Goal: Complete application form

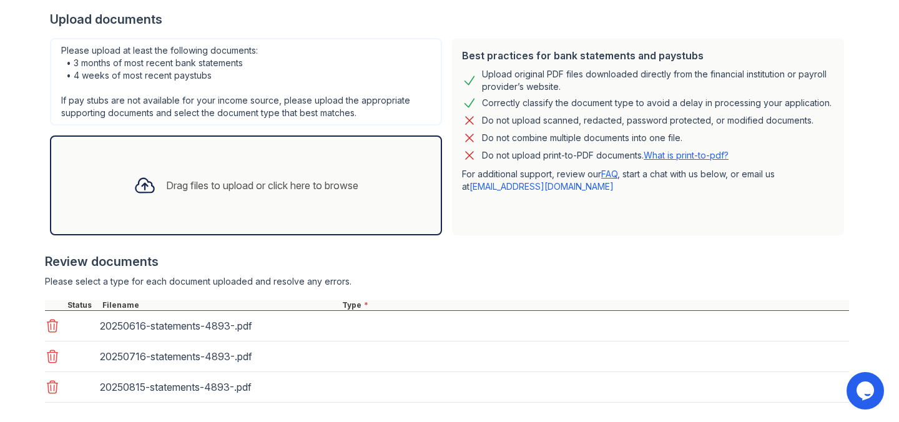
scroll to position [250, 0]
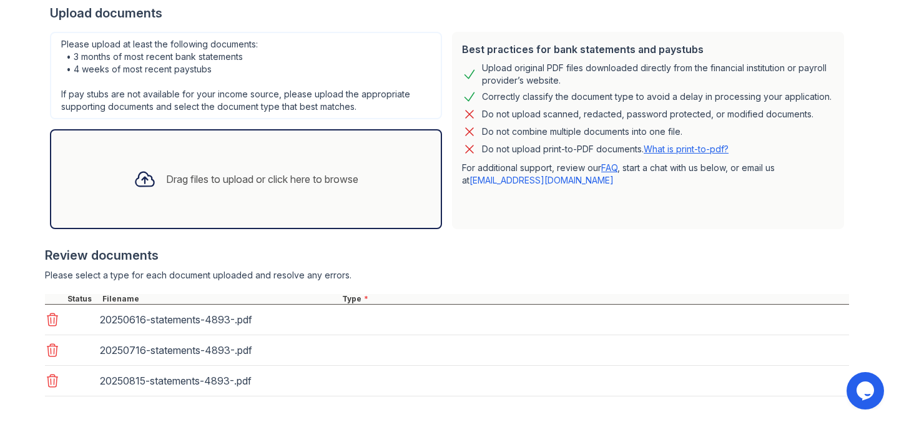
click at [333, 202] on div "Drag files to upload or click here to browse" at bounding box center [246, 179] width 392 height 100
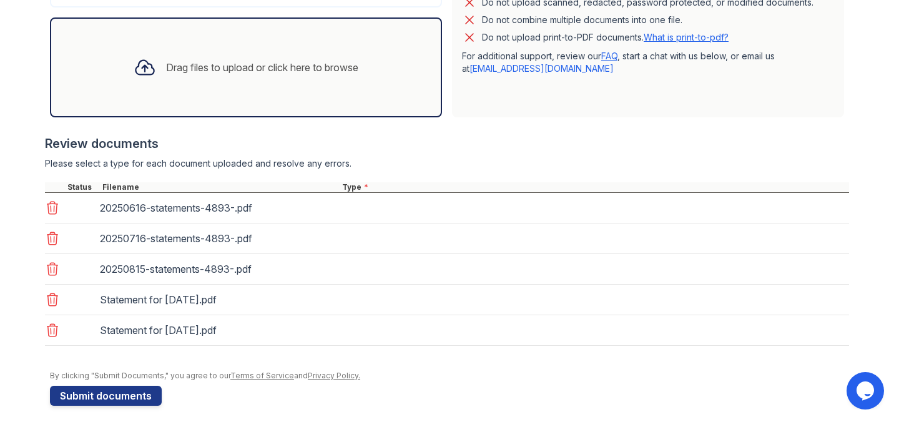
scroll to position [371, 0]
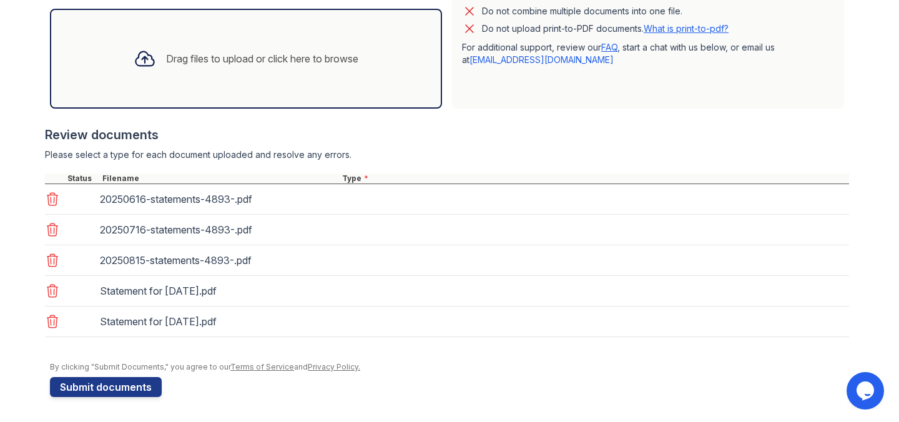
click at [375, 194] on div "20250616-statements-4893-.pdf" at bounding box center [447, 199] width 804 height 31
click at [135, 383] on button "Submit documents" at bounding box center [106, 387] width 112 height 20
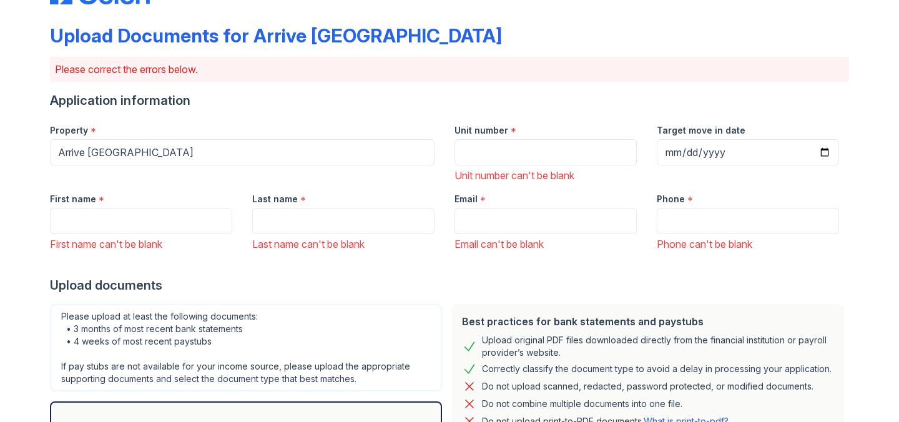
scroll to position [0, 0]
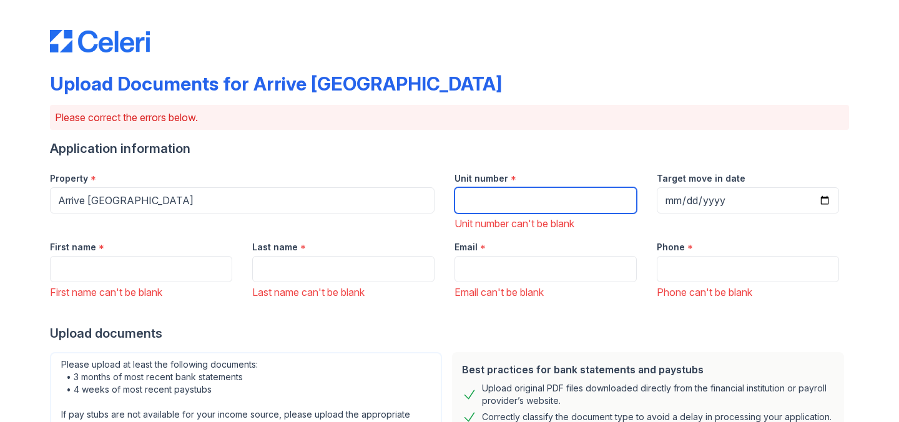
click at [485, 197] on input "Unit number" at bounding box center [546, 200] width 182 height 26
type input "404"
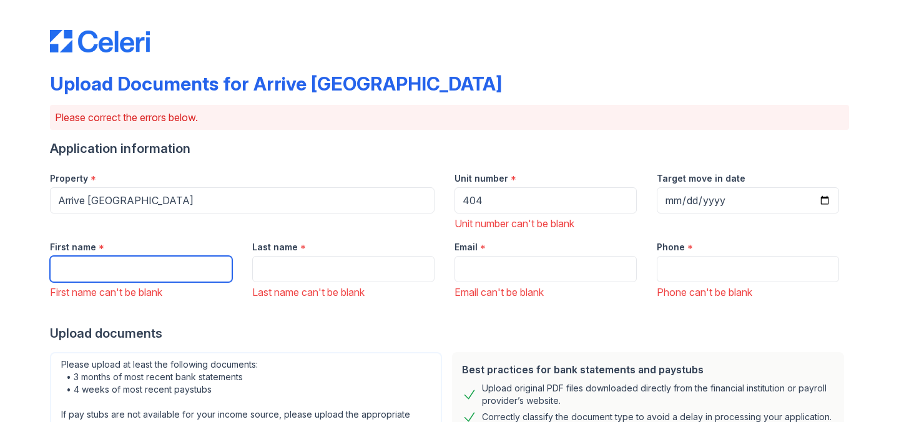
click at [149, 277] on input "First name" at bounding box center [141, 269] width 182 height 26
type input "olufunmilola"
type input "Masha"
type input "[EMAIL_ADDRESS][DOMAIN_NAME]"
type input "7734125793"
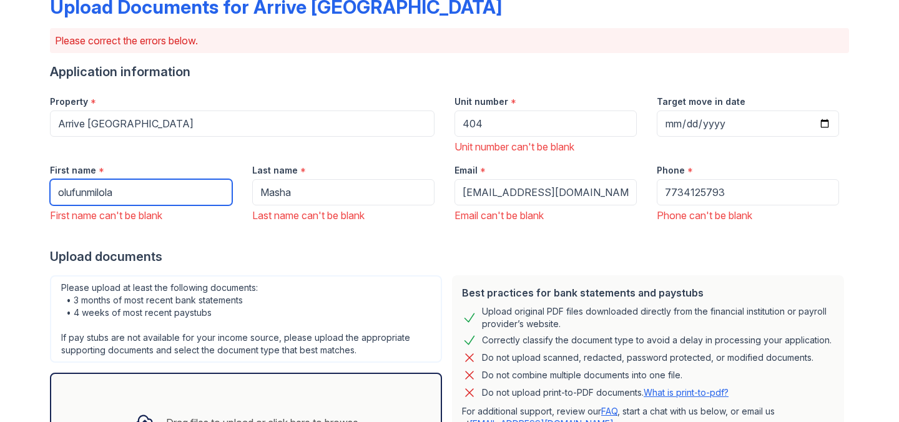
scroll to position [78, 0]
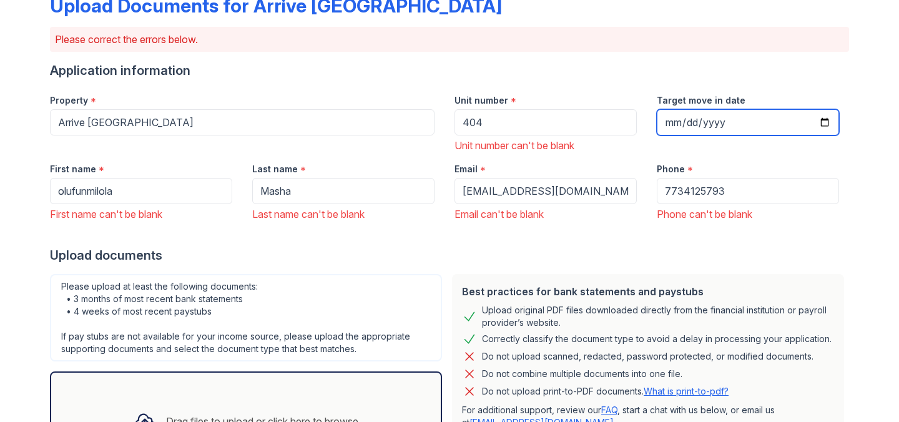
click at [820, 121] on input "Target move in date" at bounding box center [748, 122] width 182 height 26
type input "[DATE]"
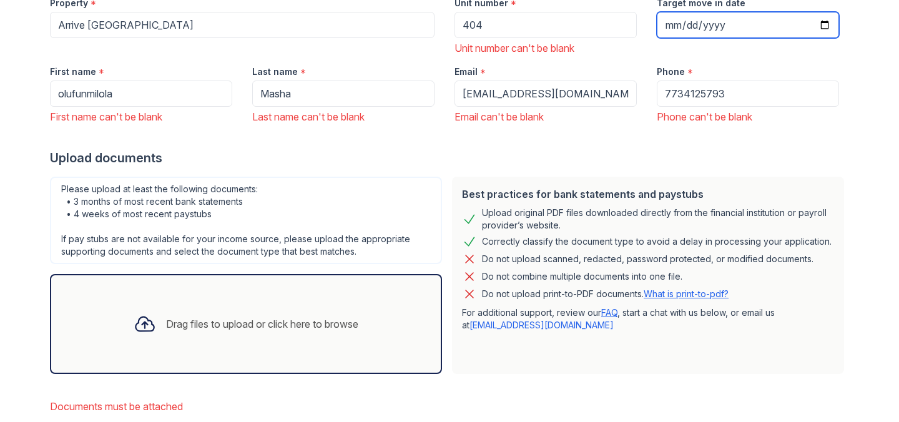
scroll to position [270, 0]
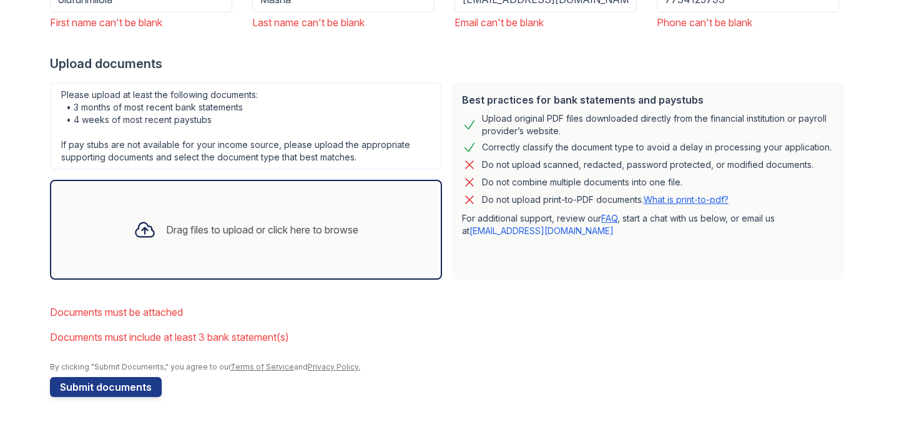
click at [291, 221] on div "Drag files to upload or click here to browse" at bounding box center [246, 230] width 245 height 42
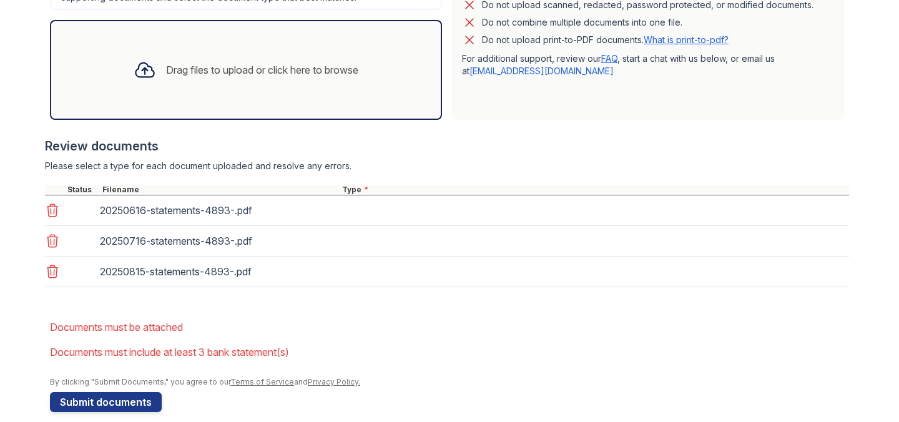
scroll to position [445, 0]
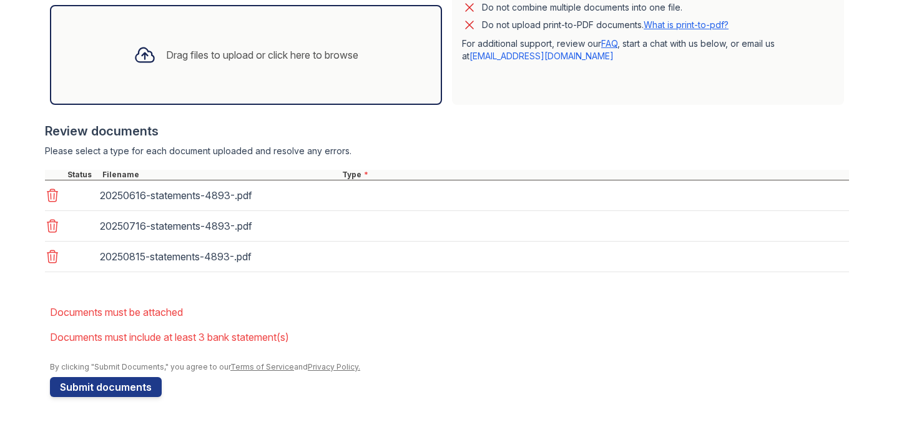
click at [225, 82] on div "Drag files to upload or click here to browse" at bounding box center [246, 55] width 392 height 100
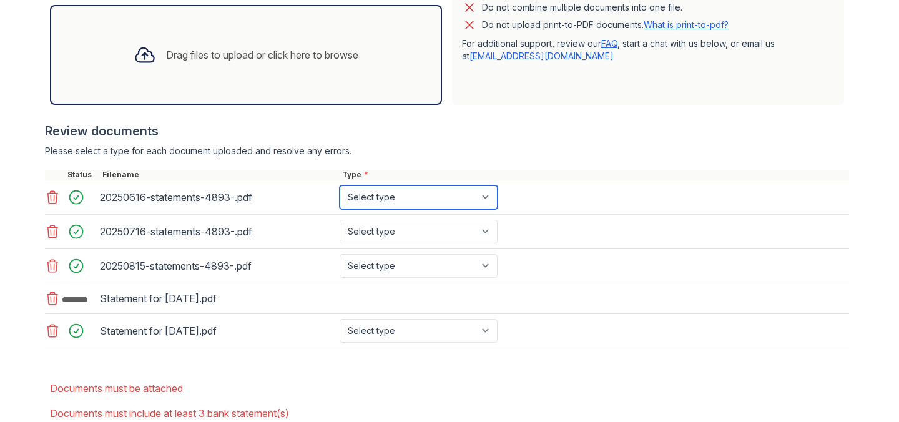
click at [473, 189] on select "Select type Paystub Bank Statement Offer Letter Tax Documents Benefit Award Let…" at bounding box center [419, 197] width 158 height 24
select select "bank_statement"
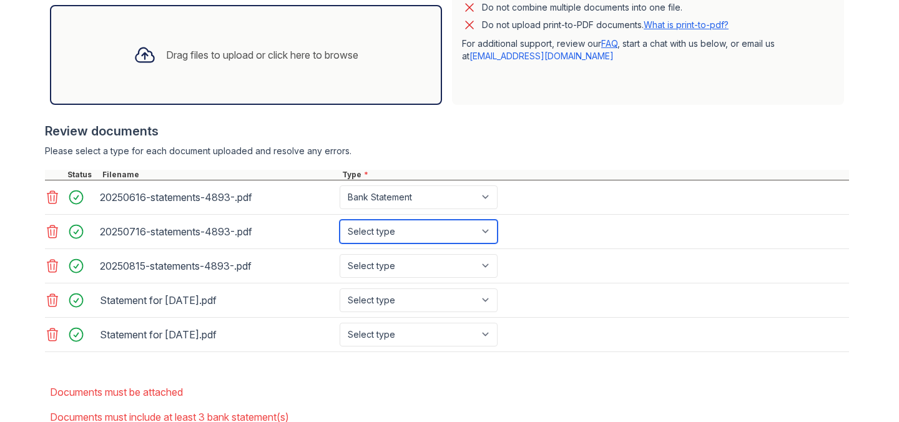
click at [446, 220] on select "Select type Paystub Bank Statement Offer Letter Tax Documents Benefit Award Let…" at bounding box center [419, 232] width 158 height 24
select select "bank_statement"
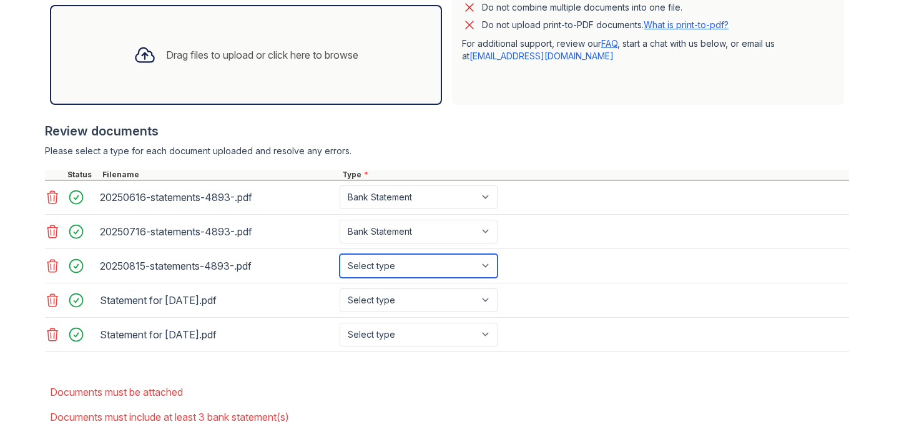
click at [436, 259] on select "Select type Paystub Bank Statement Offer Letter Tax Documents Benefit Award Let…" at bounding box center [419, 266] width 158 height 24
select select "bank_statement"
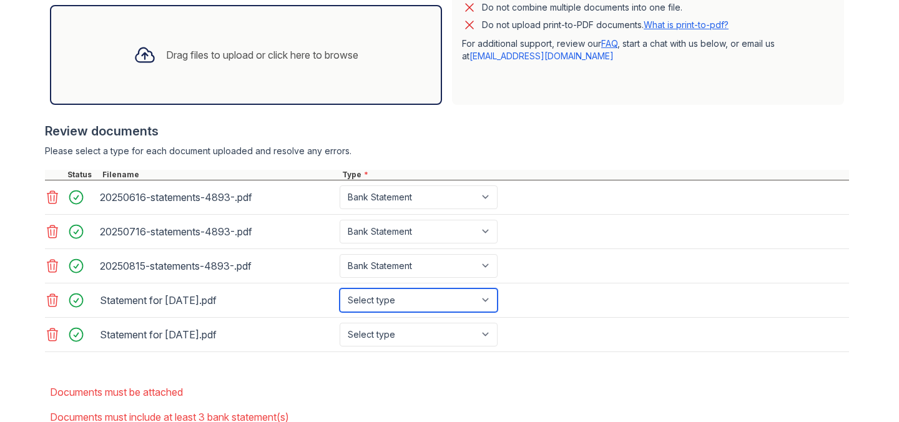
click at [423, 302] on select "Select type Paystub Bank Statement Offer Letter Tax Documents Benefit Award Let…" at bounding box center [419, 301] width 158 height 24
select select "paystub"
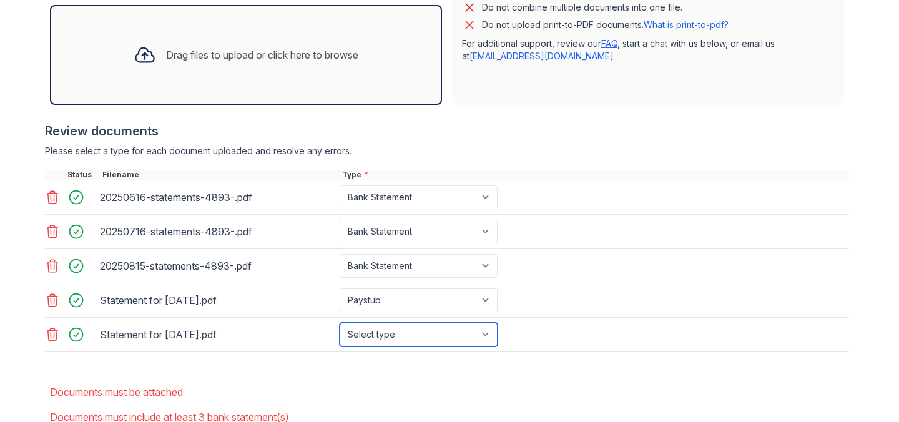
click at [404, 329] on select "Select type Paystub Bank Statement Offer Letter Tax Documents Benefit Award Let…" at bounding box center [419, 335] width 158 height 24
select select "paystub"
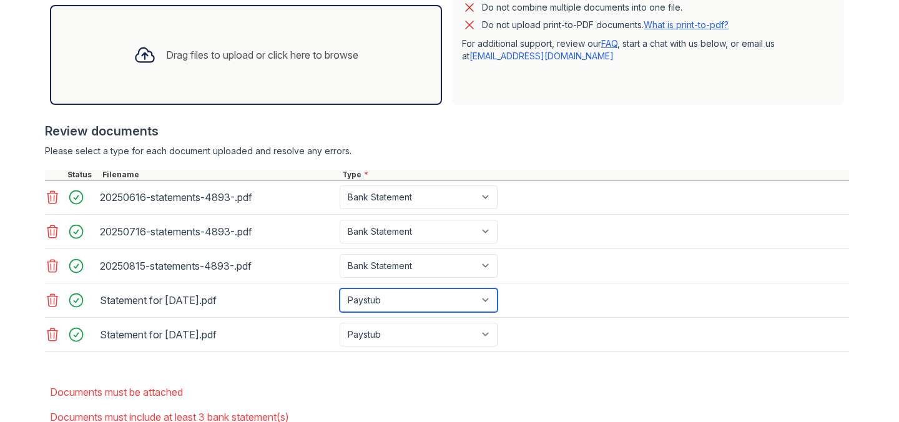
click at [415, 310] on select "Select type Paystub Bank Statement Offer Letter Tax Documents Benefit Award Let…" at bounding box center [419, 301] width 158 height 24
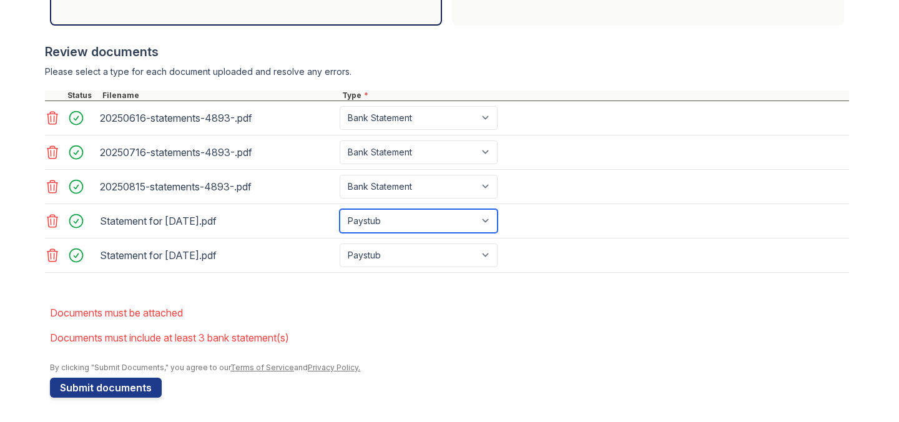
scroll to position [525, 0]
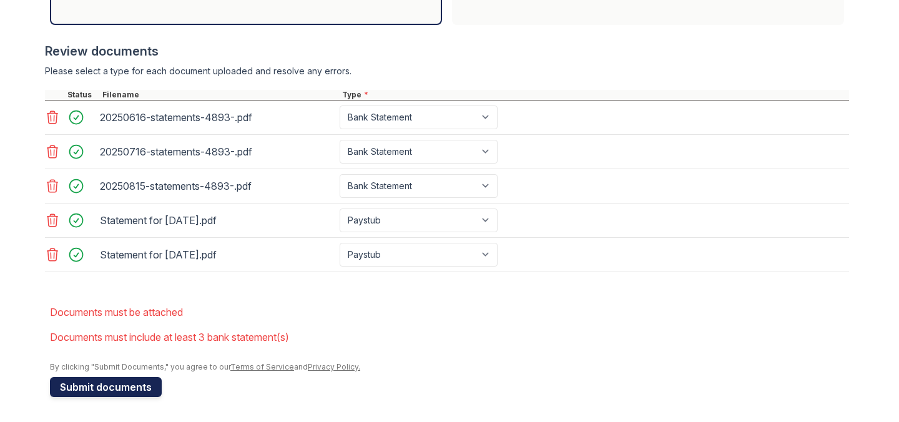
click at [95, 393] on button "Submit documents" at bounding box center [106, 387] width 112 height 20
